Goal: Navigation & Orientation: Find specific page/section

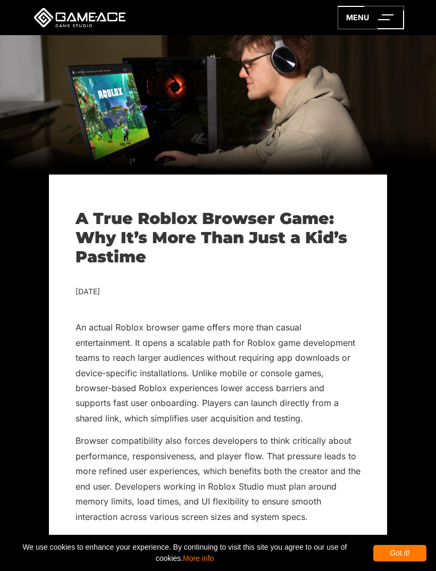
click at [409, 557] on div "Got it!" at bounding box center [399, 553] width 53 height 16
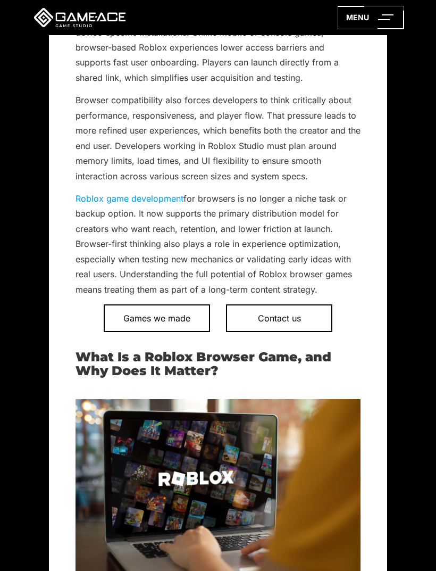
scroll to position [338, 0]
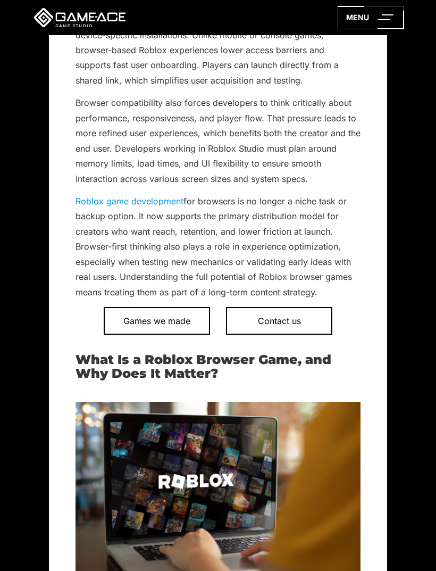
click at [165, 314] on span "Games we made" at bounding box center [157, 321] width 106 height 28
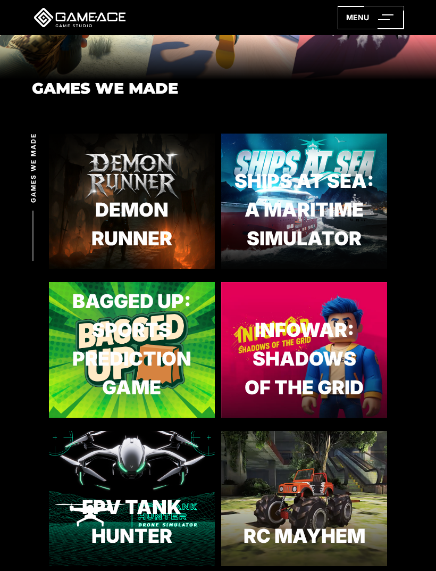
scroll to position [97, 0]
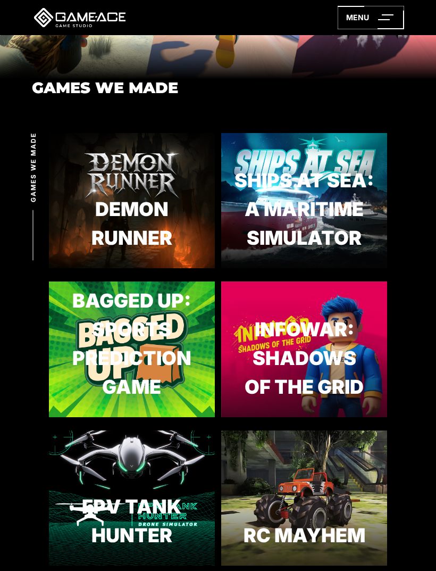
click at [374, 15] on icon at bounding box center [371, 17] width 66 height 23
click at [384, 27] on icon at bounding box center [371, 17] width 66 height 23
click at [385, 24] on icon at bounding box center [371, 17] width 66 height 23
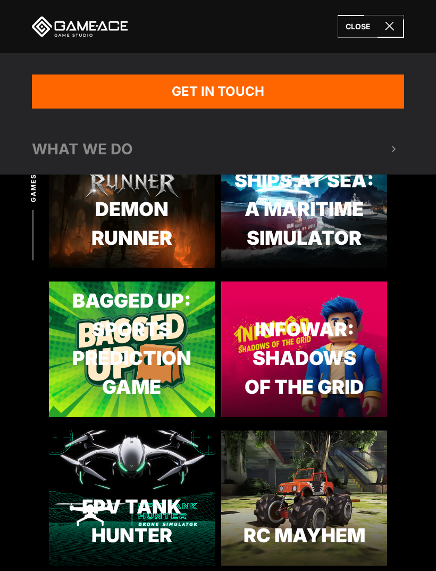
click at [336, 64] on div "GAMES WE MADE" at bounding box center [218, 8] width 436 height 141
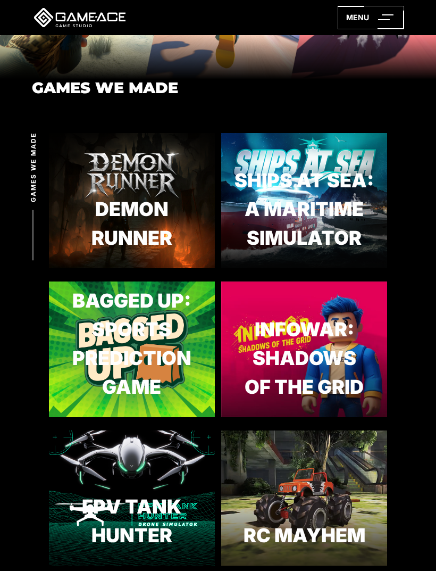
click at [364, 28] on icon at bounding box center [371, 17] width 66 height 23
click at [337, 57] on div "GAMES WE MADE" at bounding box center [218, 8] width 436 height 141
click at [78, 23] on link at bounding box center [80, 17] width 96 height 19
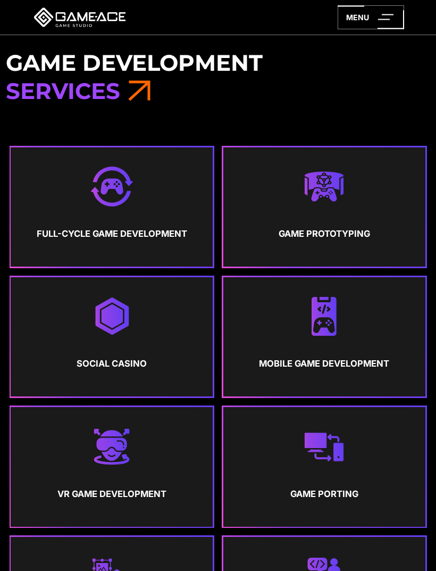
scroll to position [428, 0]
click at [335, 306] on img at bounding box center [324, 316] width 40 height 40
click at [337, 304] on img at bounding box center [324, 316] width 40 height 40
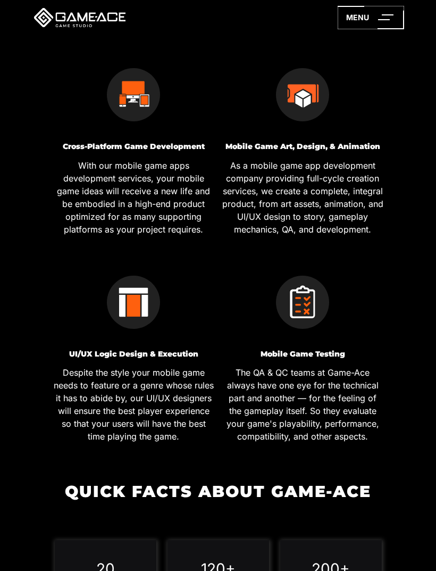
scroll to position [607, 0]
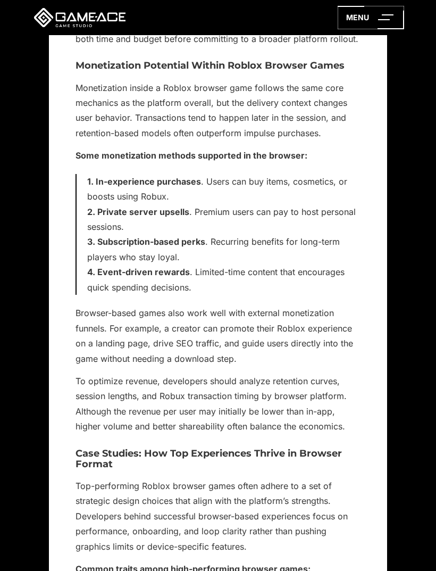
scroll to position [2615, 0]
